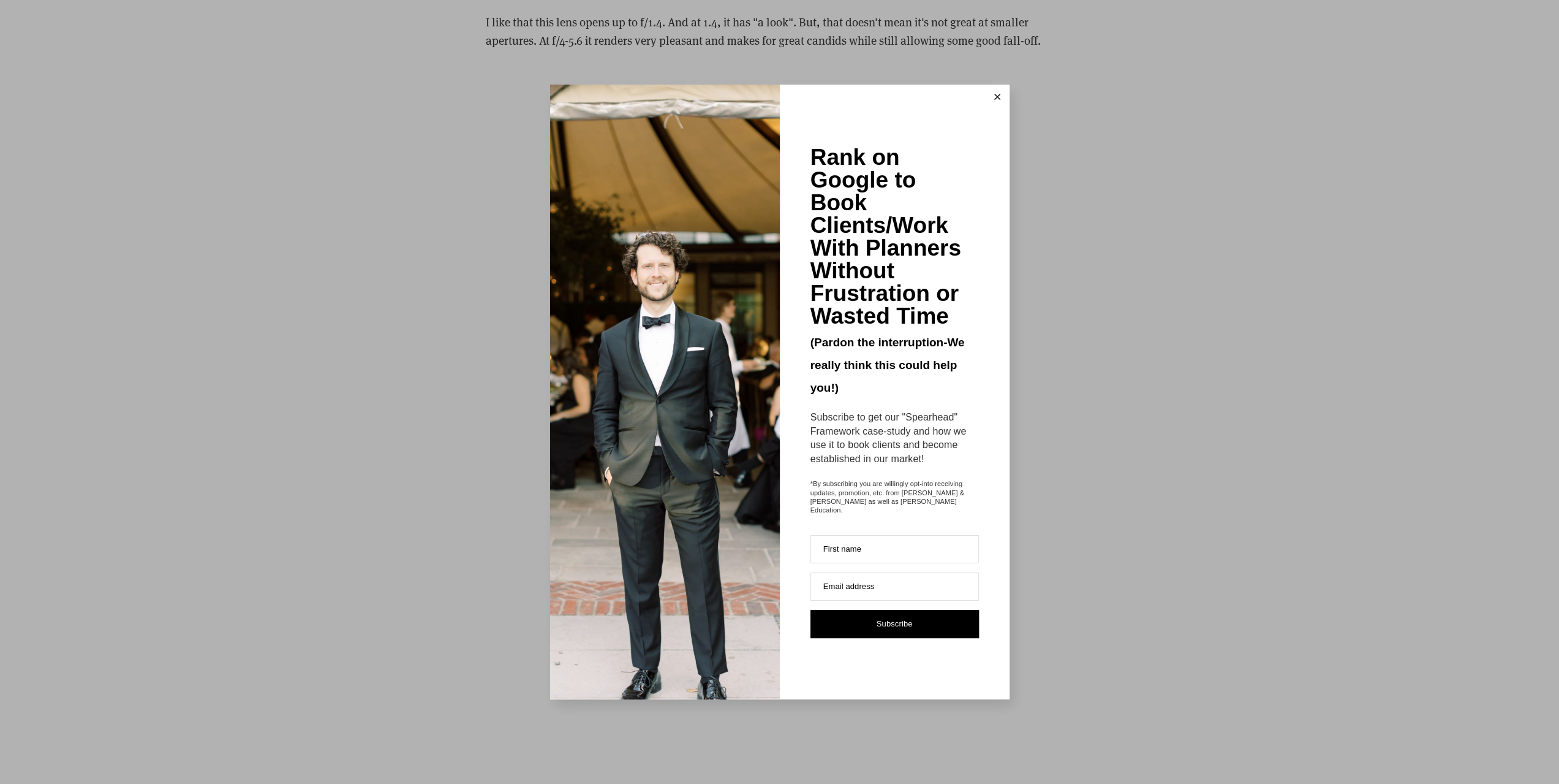
scroll to position [2389, 0]
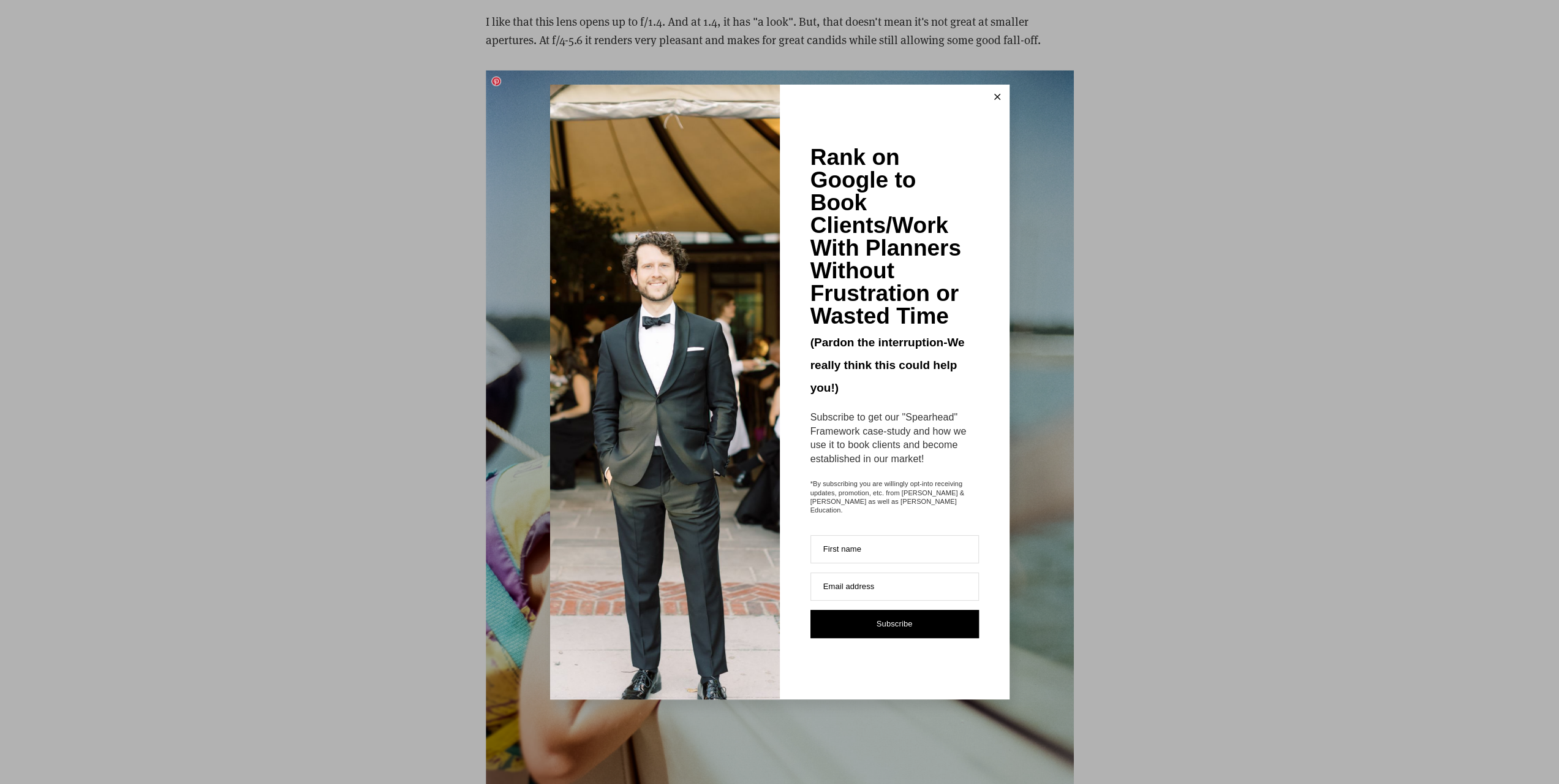
click at [999, 105] on button at bounding box center [998, 97] width 25 height 25
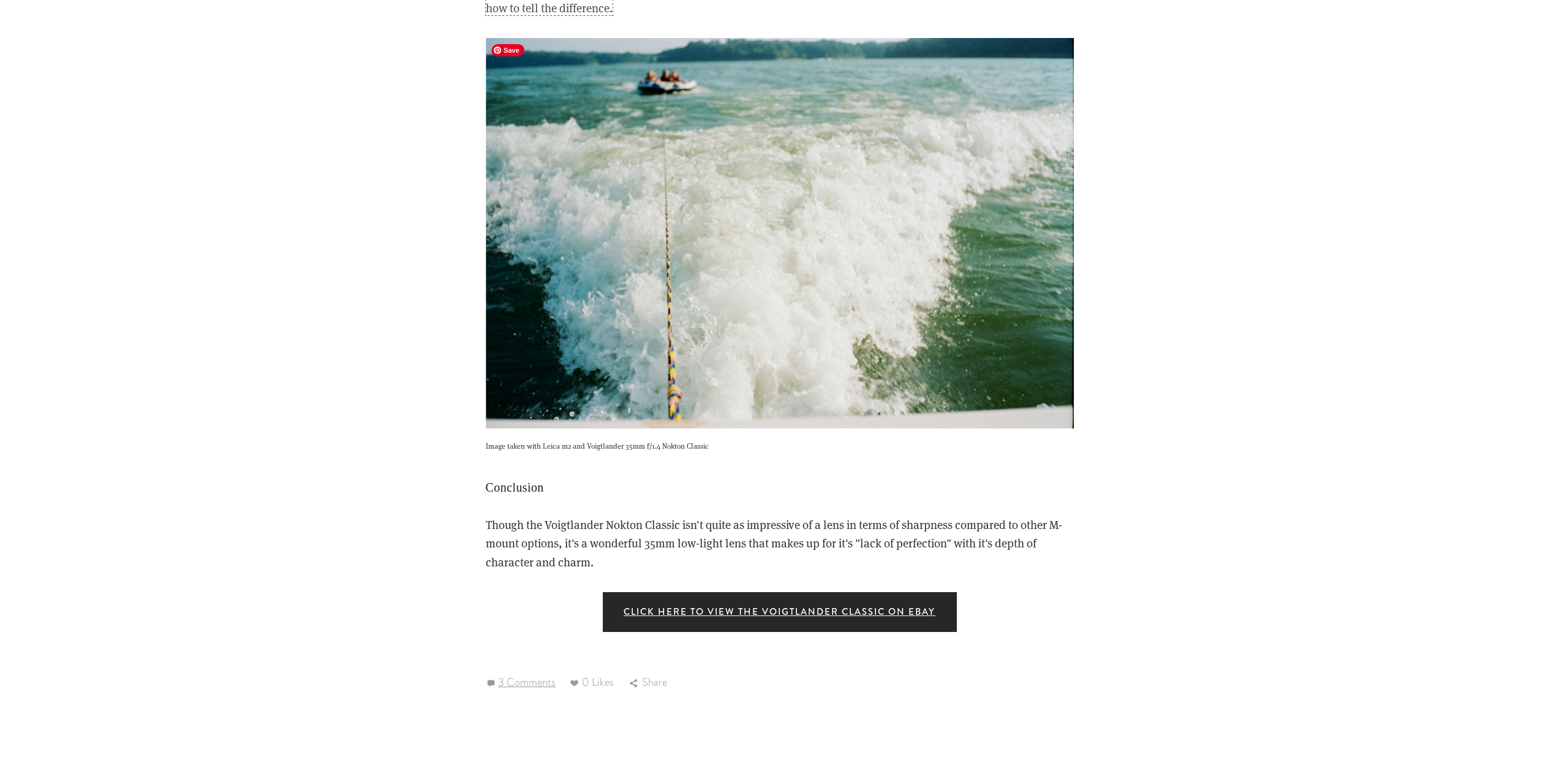
scroll to position [4405, 0]
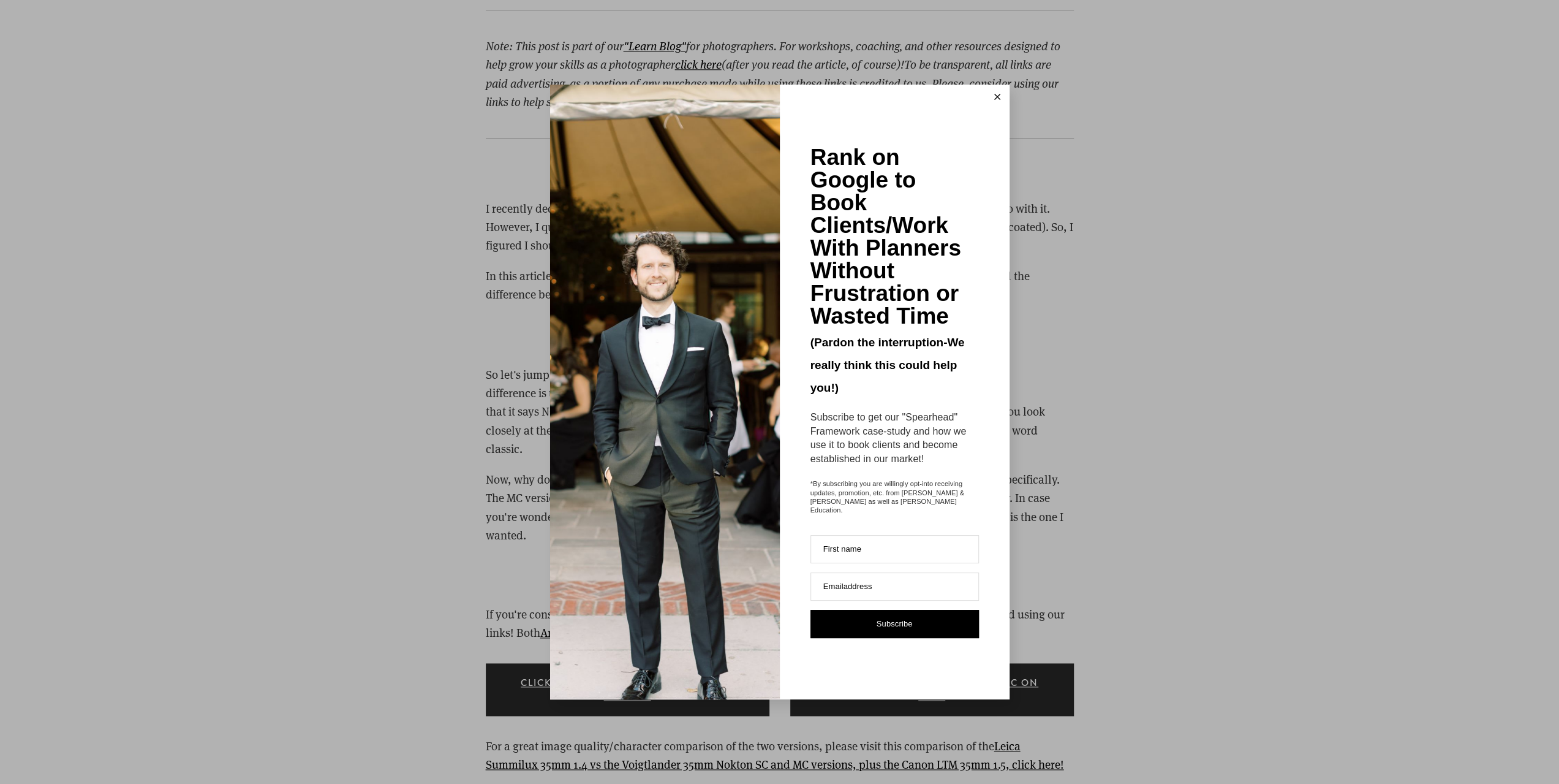
scroll to position [1286, 0]
click at [999, 100] on icon at bounding box center [997, 96] width 6 height 6
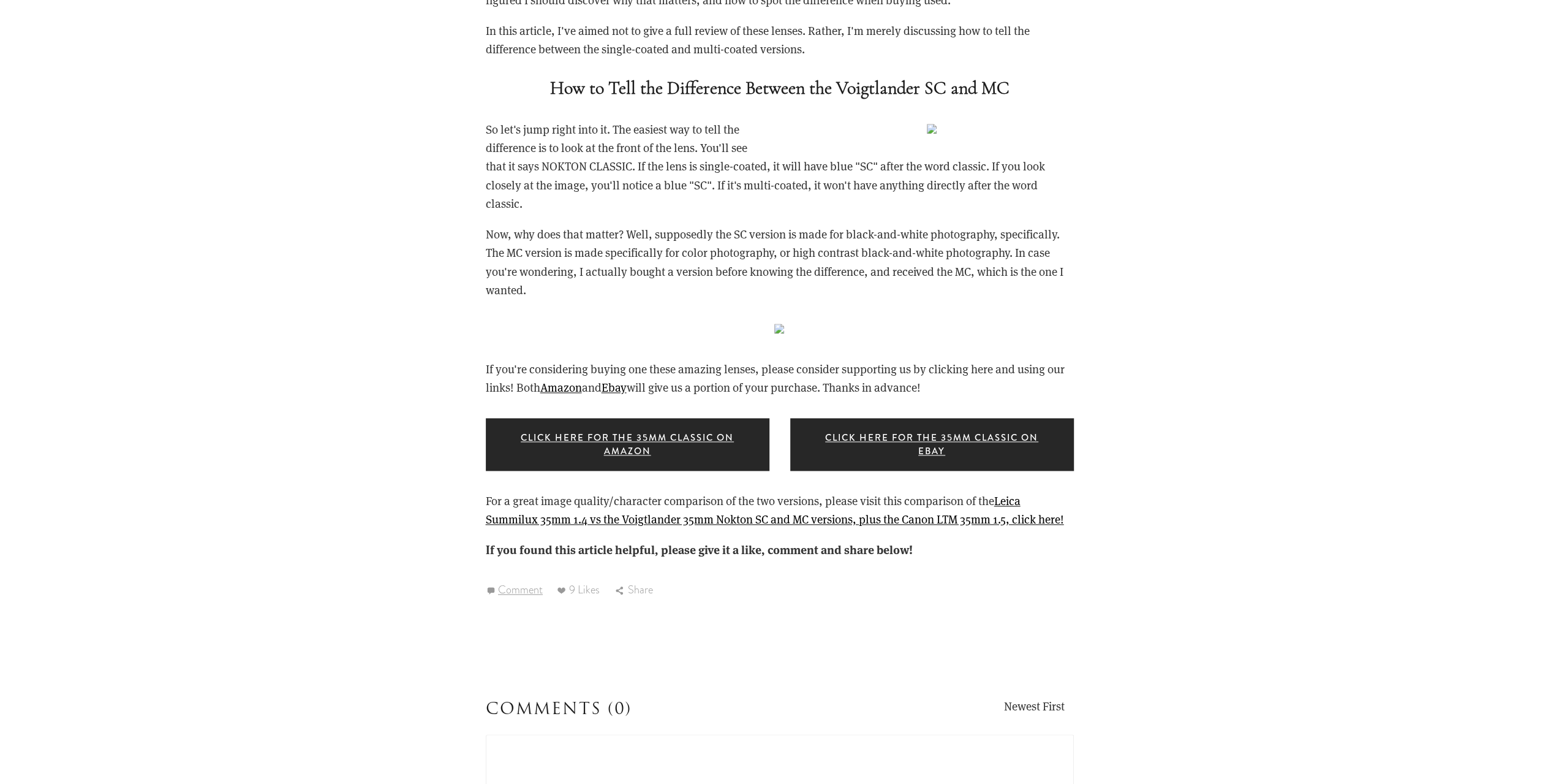
scroll to position [1530, 0]
click at [692, 521] on link "Leica Summilux 35mm 1.4 vs the Voigtlander 35mm Nokton SC and MC versions, plus…" at bounding box center [775, 509] width 579 height 34
